Goal: Task Accomplishment & Management: Manage account settings

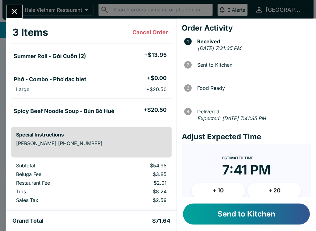
scroll to position [29, 0]
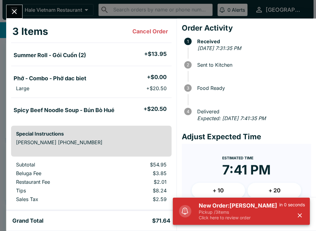
click at [255, 210] on p "Pickup / 3 items" at bounding box center [239, 212] width 81 height 6
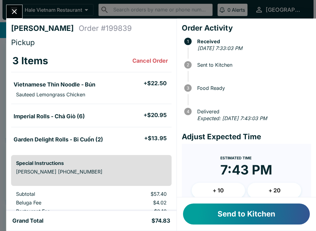
click at [207, 192] on button "+ 10" at bounding box center [219, 190] width 54 height 15
click at [245, 215] on button "Send to Kitchen" at bounding box center [246, 213] width 127 height 21
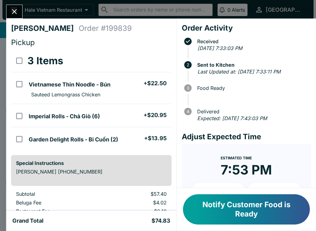
click at [203, 169] on div "Estimated Time 7:53 PM + 10 + 20" at bounding box center [247, 178] width 110 height 49
click at [15, 9] on icon "Close" at bounding box center [14, 11] width 8 height 8
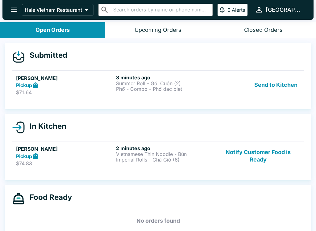
click at [30, 84] on strong "Pickup" at bounding box center [24, 85] width 16 height 6
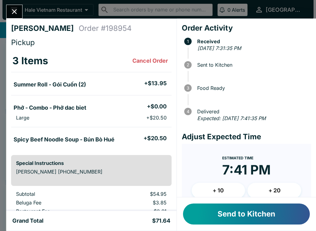
click at [12, 9] on icon "Close" at bounding box center [14, 11] width 8 height 8
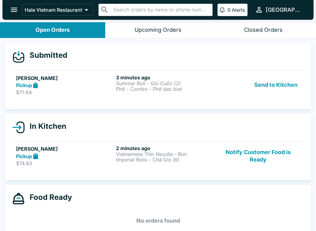
click at [39, 155] on icon at bounding box center [35, 155] width 7 height 7
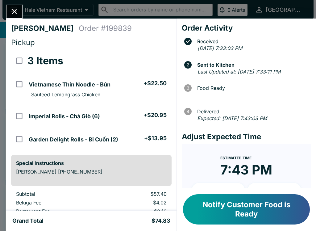
click at [12, 12] on icon "Close" at bounding box center [14, 11] width 8 height 8
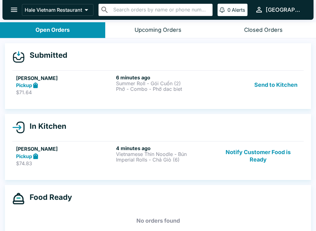
click at [48, 87] on div "Pickup" at bounding box center [65, 85] width 98 height 7
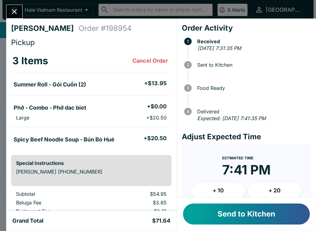
click at [223, 206] on button "Send to Kitchen" at bounding box center [246, 213] width 127 height 21
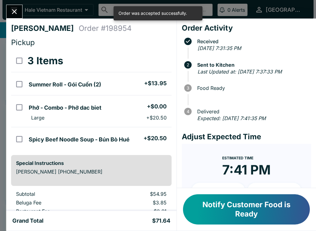
click at [11, 7] on icon "Close" at bounding box center [14, 11] width 8 height 8
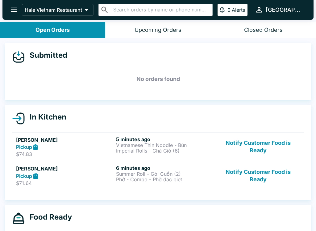
click at [42, 183] on p "$71.64" at bounding box center [65, 183] width 98 height 6
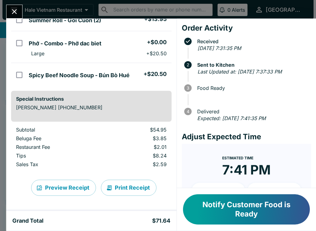
scroll to position [64, 0]
click at [13, 12] on icon "Close" at bounding box center [14, 11] width 8 height 8
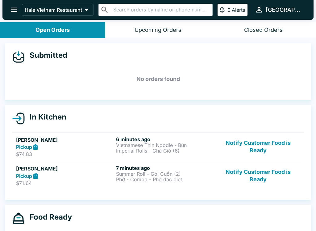
click at [60, 149] on div "Pickup" at bounding box center [65, 147] width 98 height 7
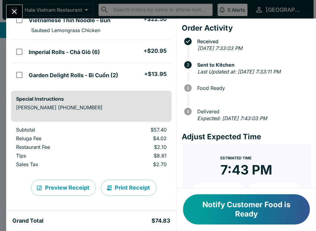
scroll to position [64, 0]
click at [16, 13] on icon "Close" at bounding box center [14, 11] width 5 height 5
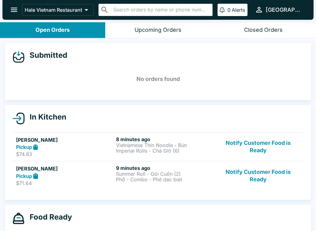
click at [50, 179] on div "Pickup" at bounding box center [65, 175] width 98 height 7
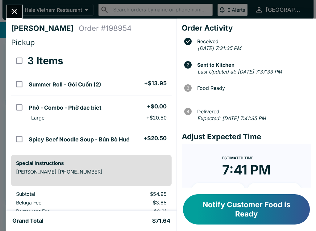
click at [238, 213] on button "Notify Customer Food is Ready" at bounding box center [246, 209] width 127 height 30
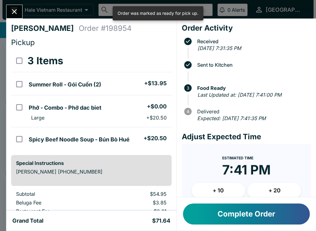
click at [19, 12] on icon "Close" at bounding box center [14, 11] width 8 height 8
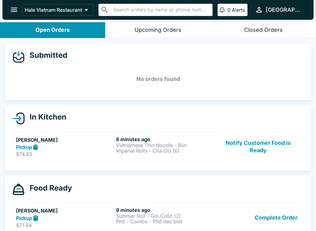
click at [39, 142] on h5 "[PERSON_NAME]" at bounding box center [65, 139] width 98 height 7
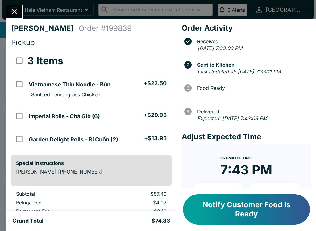
click at [218, 212] on button "Notify Customer Food is Ready" at bounding box center [246, 209] width 127 height 30
